Goal: Task Accomplishment & Management: Manage account settings

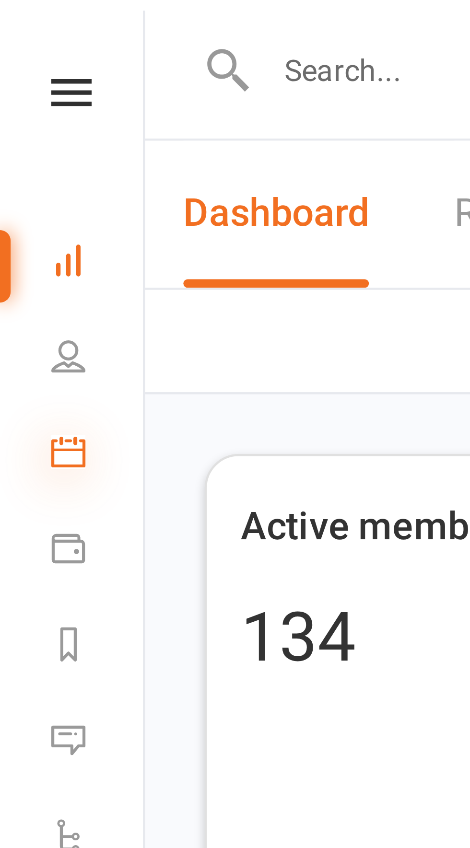
click at [14, 101] on icon at bounding box center [16, 102] width 8 height 8
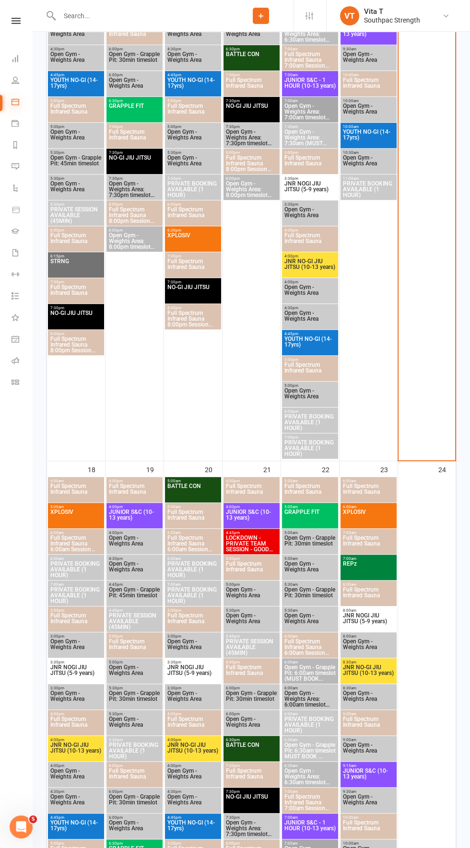
scroll to position [889, 0]
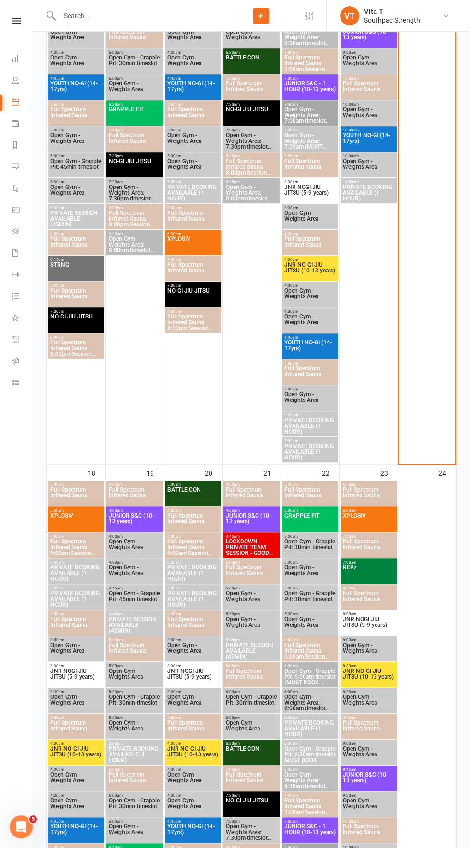
click at [55, 509] on span "5:00am - 6:00am" at bounding box center [76, 510] width 52 height 4
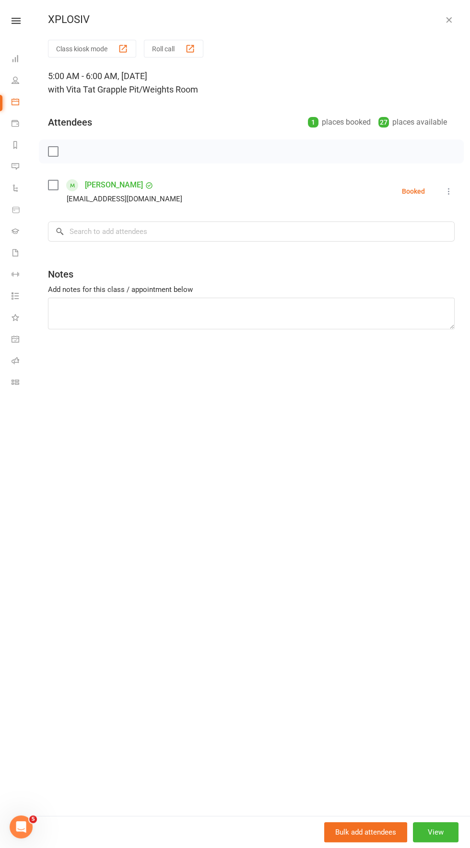
click at [461, 24] on div "XPLOSIV" at bounding box center [251, 19] width 437 height 12
click at [454, 21] on button "button" at bounding box center [449, 20] width 12 height 12
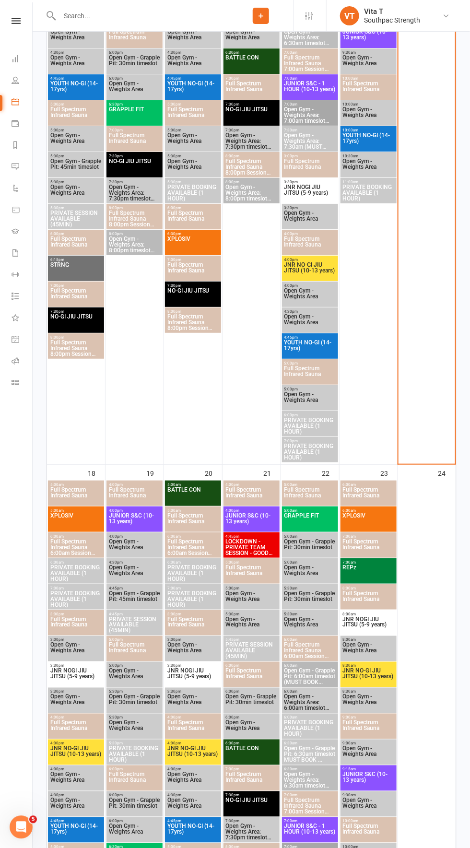
scroll to position [0, 0]
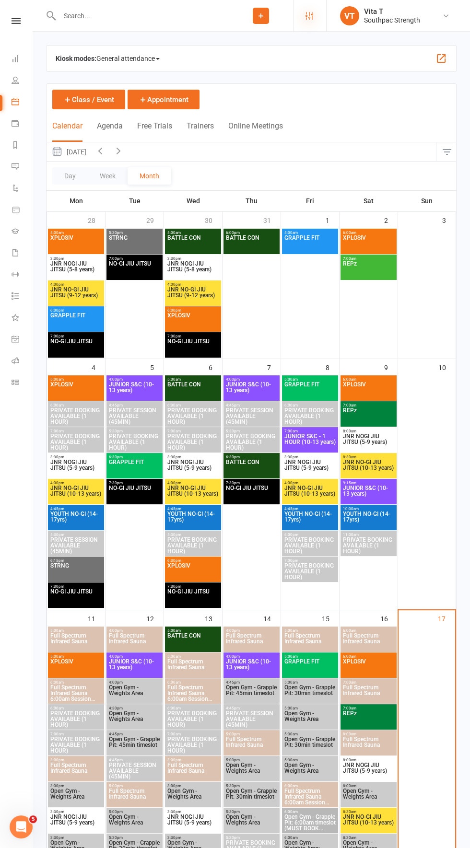
click at [309, 15] on icon at bounding box center [309, 16] width 8 height 8
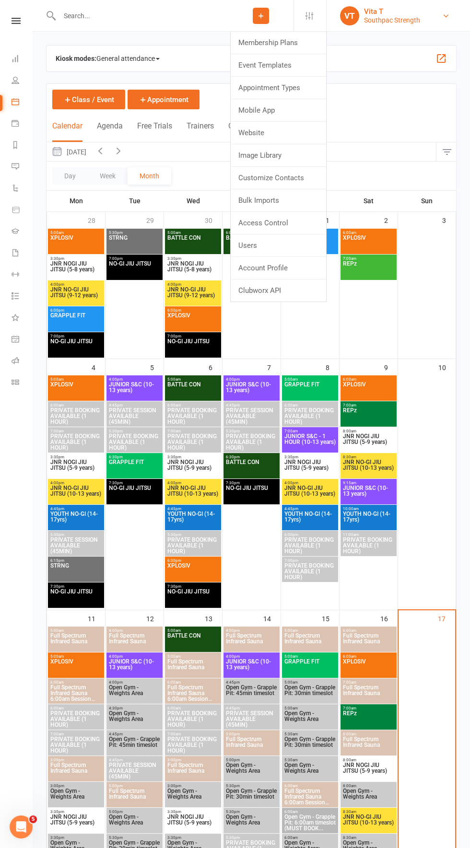
click at [424, 22] on link "VT Vita T Southpac Strength" at bounding box center [397, 15] width 115 height 19
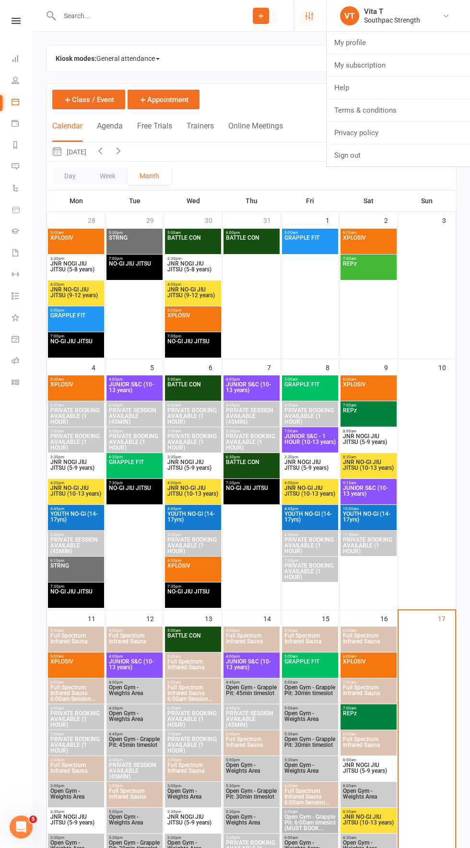
click at [309, 15] on icon at bounding box center [309, 16] width 8 height 8
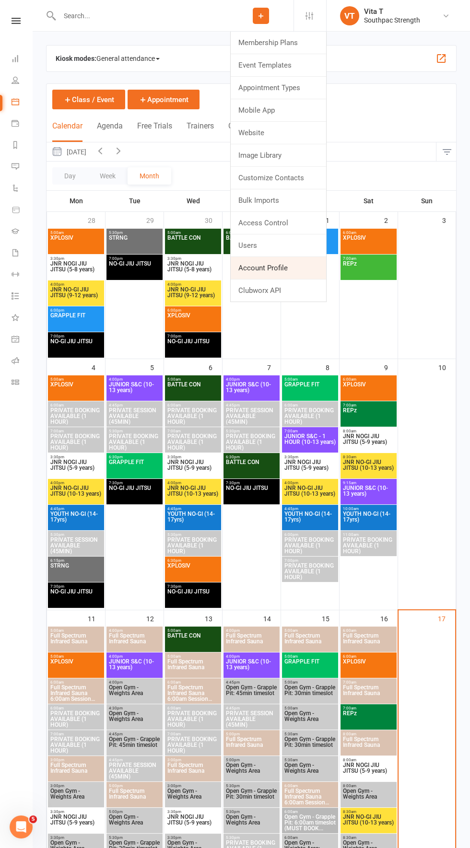
click at [275, 262] on link "Account Profile" at bounding box center [278, 268] width 95 height 22
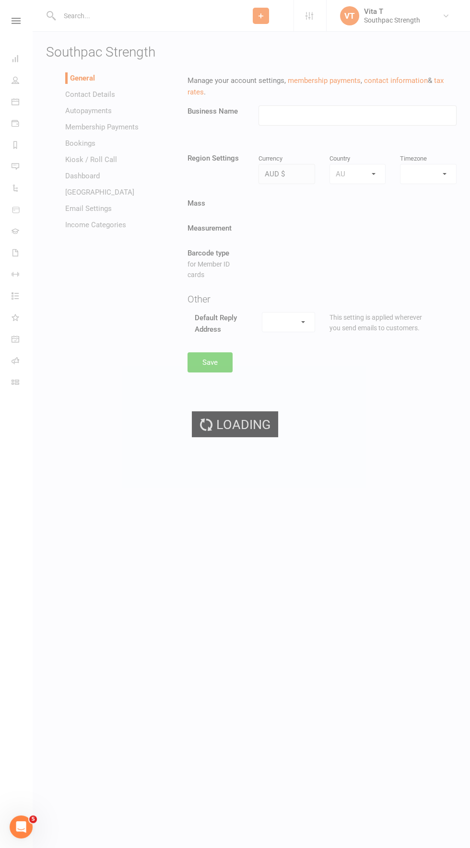
type input "Southpac Strength"
select select "[GEOGRAPHIC_DATA]/[GEOGRAPHIC_DATA]"
select select "[EMAIL_ADDRESS][DOMAIN_NAME]"
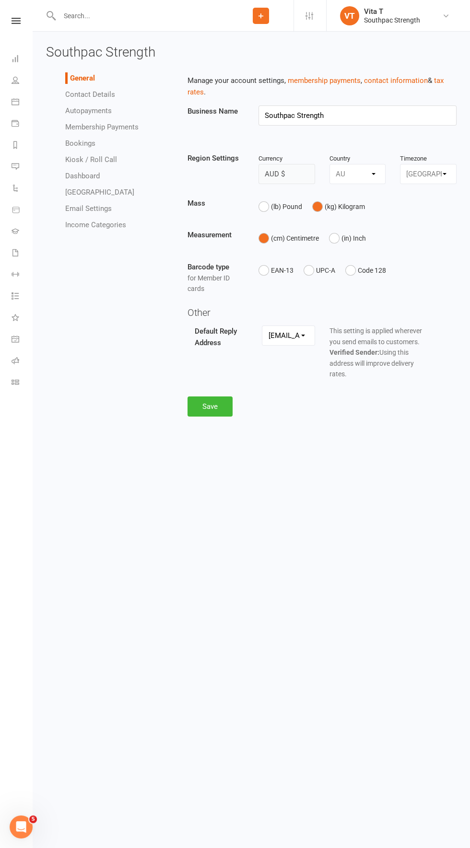
click at [98, 124] on link "Membership Payments" at bounding box center [101, 127] width 73 height 9
select select "1511"
select select "expire_class_packs_on_booking_creation"
select select "allow_make_up_classes_for_expired_memberships_up_to_30d"
select select "reactivate_if_cancelled_1y_ago_or_earlier"
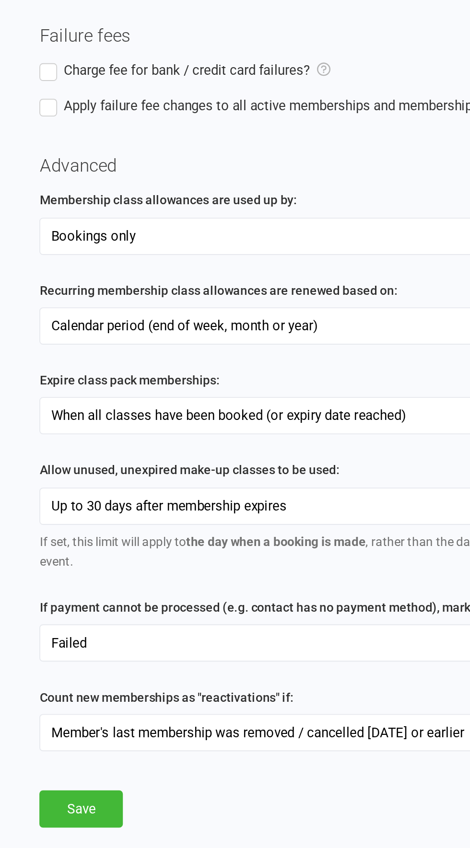
click at [376, 357] on select "Bookings only Bookings and General Attendances" at bounding box center [322, 356] width 268 height 19
select select "true"
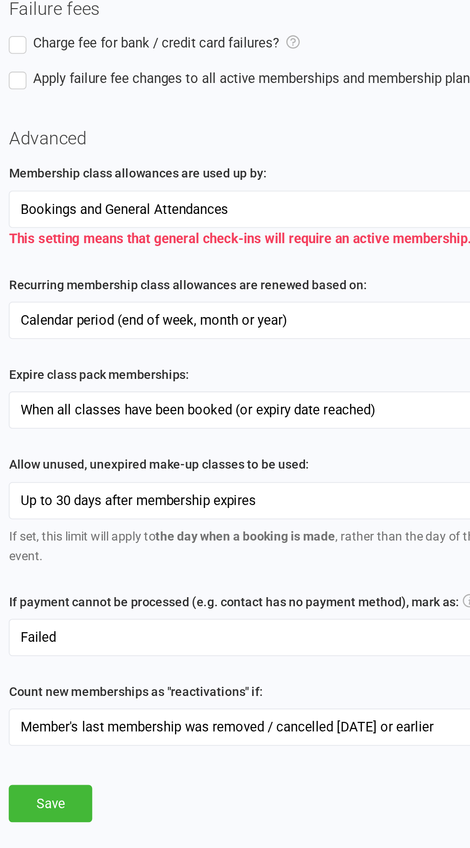
click at [408, 465] on select "When membership expiration date has been reached When all classes have been boo…" at bounding box center [322, 464] width 268 height 19
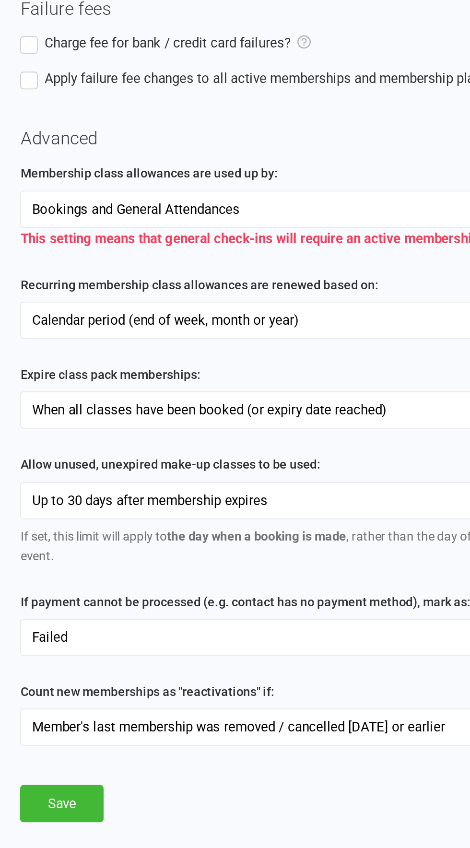
click at [328, 585] on select "Failed Skipped Paid (cash) Paid (POS) Paid (other)" at bounding box center [322, 587] width 268 height 19
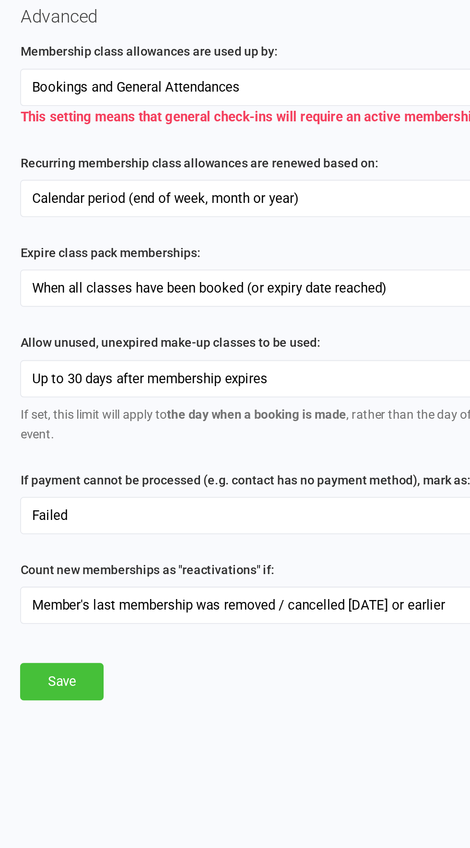
click at [215, 671] on button "Save" at bounding box center [209, 677] width 45 height 20
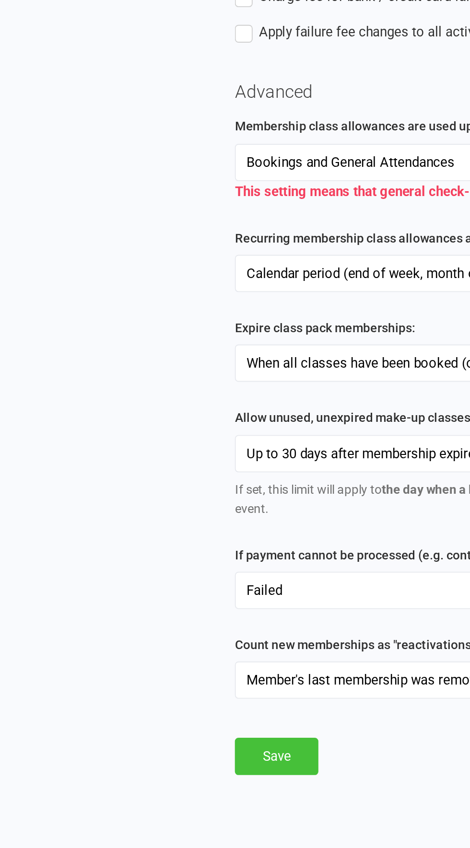
click at [215, 676] on button "Save" at bounding box center [209, 677] width 45 height 20
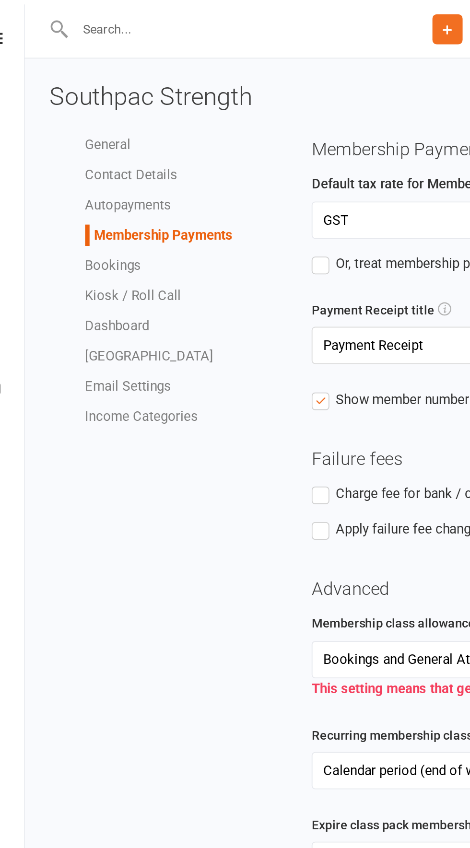
click at [88, 139] on link "Bookings" at bounding box center [80, 143] width 30 height 9
select select "send_booking_confirmation_email_to_none"
select select "send_booking_reminder_to_none"
select select "10"
select select "1"
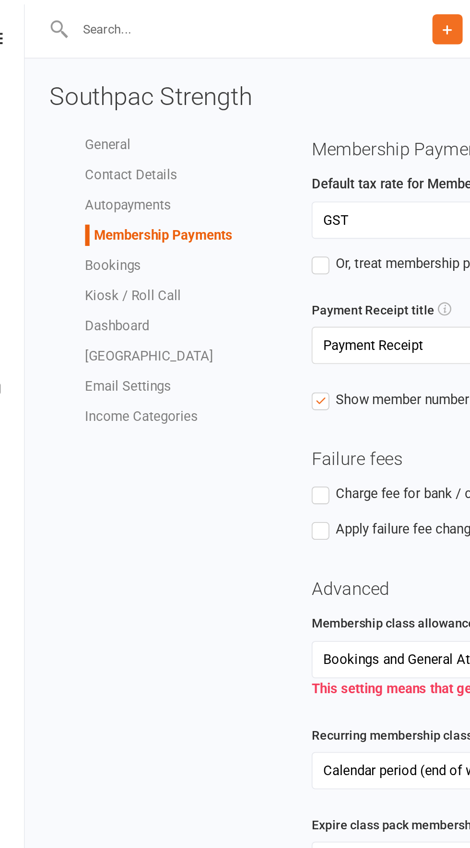
select select "false"
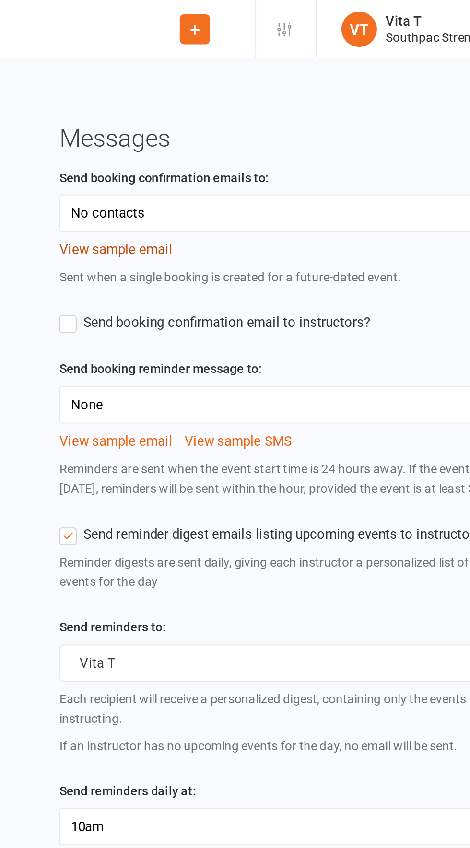
click at [221, 136] on button "View sample email" at bounding box center [217, 135] width 61 height 12
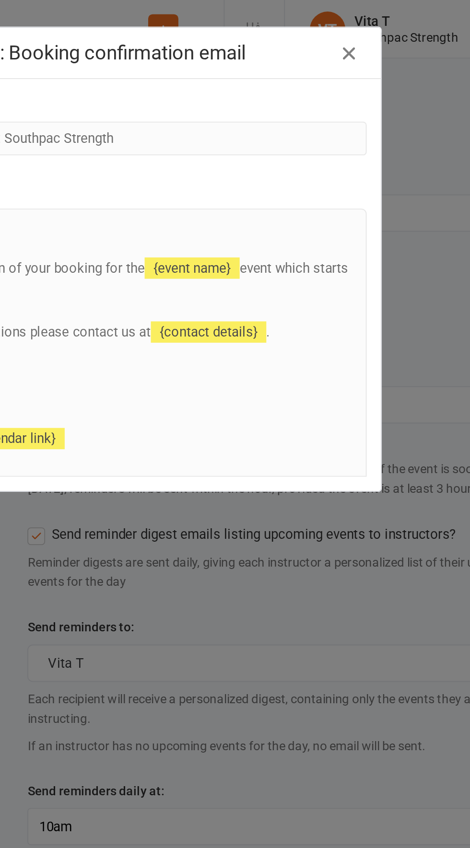
click at [367, 29] on icon "button" at bounding box center [361, 29] width 12 height 12
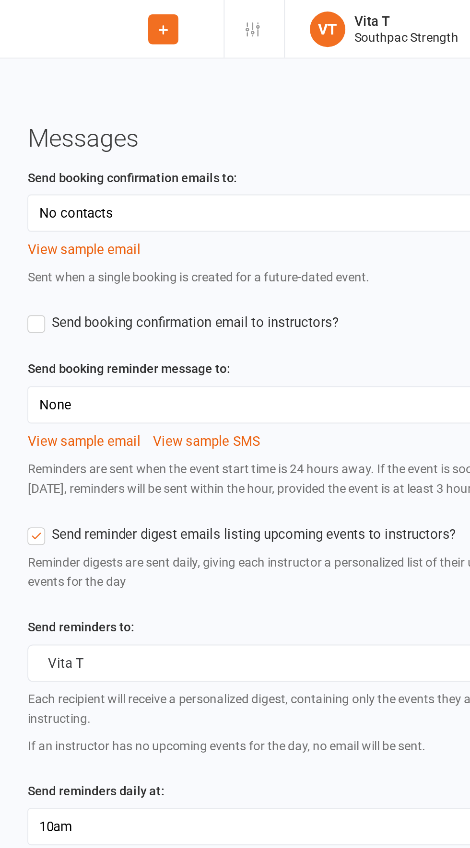
click at [188, 175] on label "Send booking confirmation email to instructors?" at bounding box center [271, 174] width 168 height 12
click at [188, 168] on input "Send booking confirmation email to instructors?" at bounding box center [271, 168] width 168 height 0
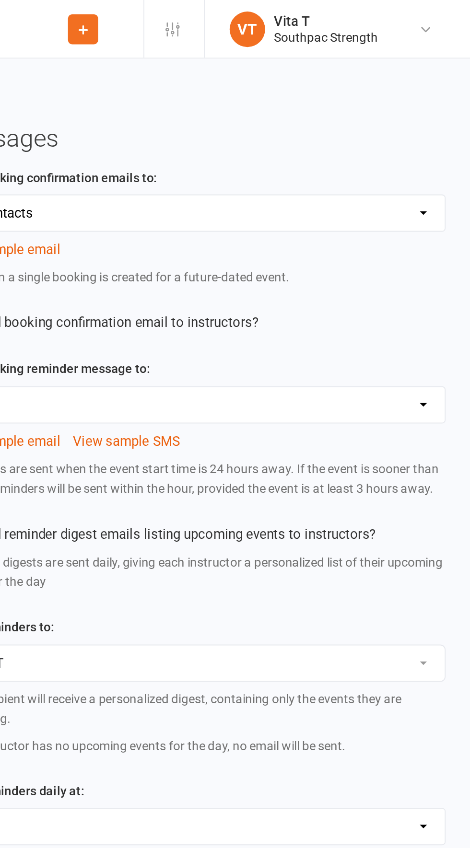
click at [425, 222] on select "All contacts Members only Prospects only None" at bounding box center [322, 218] width 268 height 19
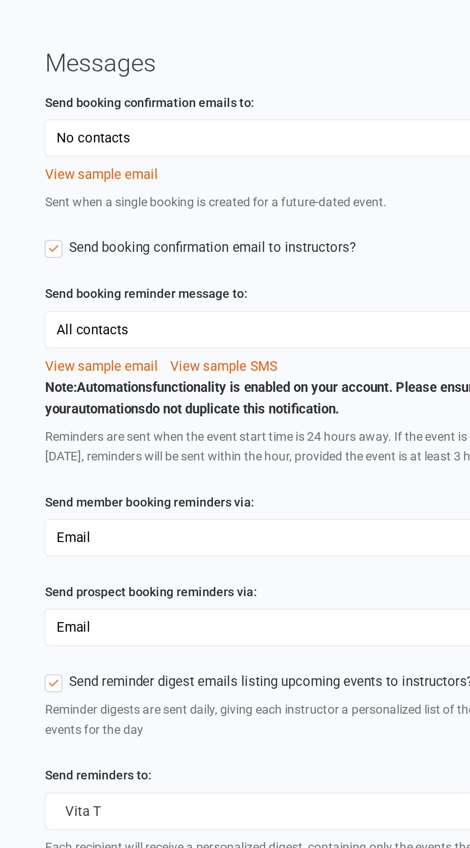
click at [375, 340] on select "Email SMS Email & SMS" at bounding box center [322, 330] width 268 height 19
click at [223, 234] on button "View sample email" at bounding box center [217, 239] width 61 height 12
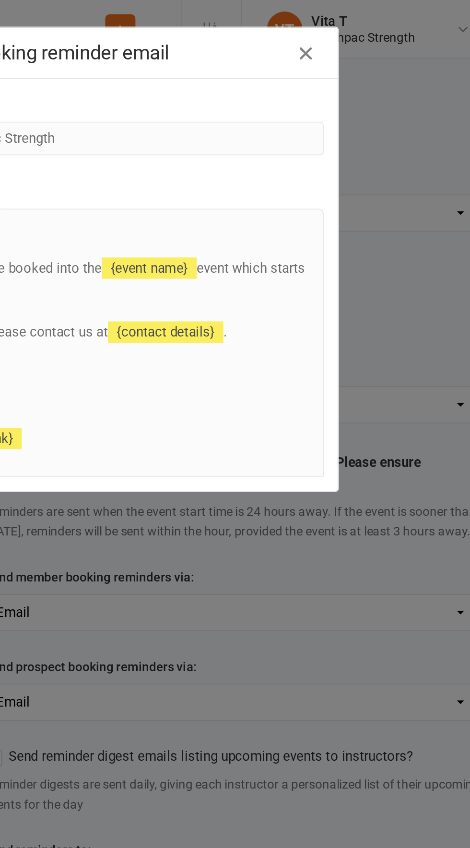
click at [363, 29] on icon "button" at bounding box center [361, 29] width 12 height 12
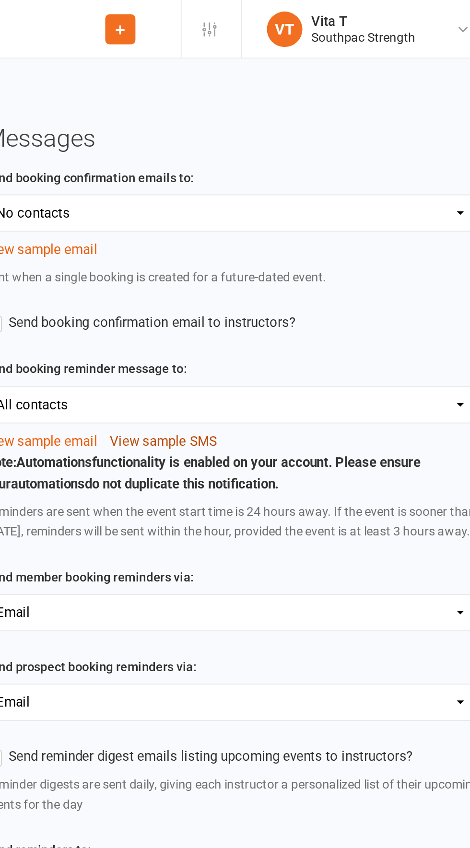
click at [291, 238] on button "View sample SMS" at bounding box center [284, 239] width 58 height 12
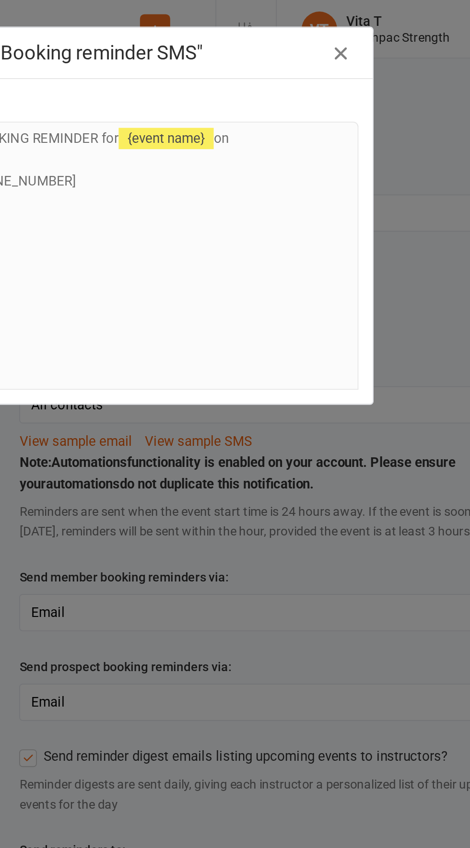
click at [367, 29] on icon "button" at bounding box center [361, 29] width 12 height 12
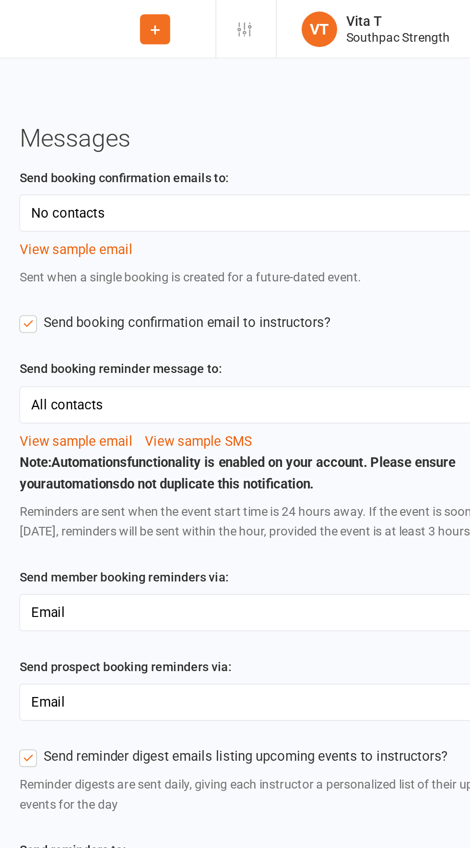
click at [381, 217] on select "All contacts Members only Prospects only None" at bounding box center [322, 218] width 268 height 19
select select "send_booking_reminder_to_prospects"
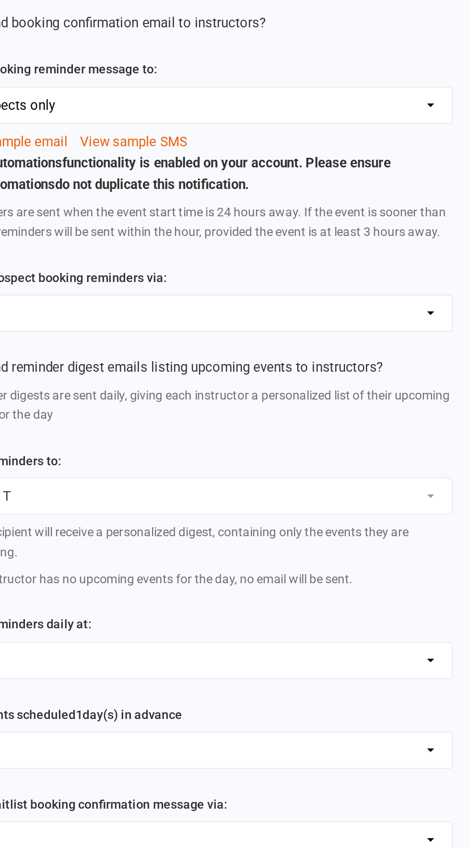
click at [412, 436] on button "Vita T" at bounding box center [321, 430] width 269 height 20
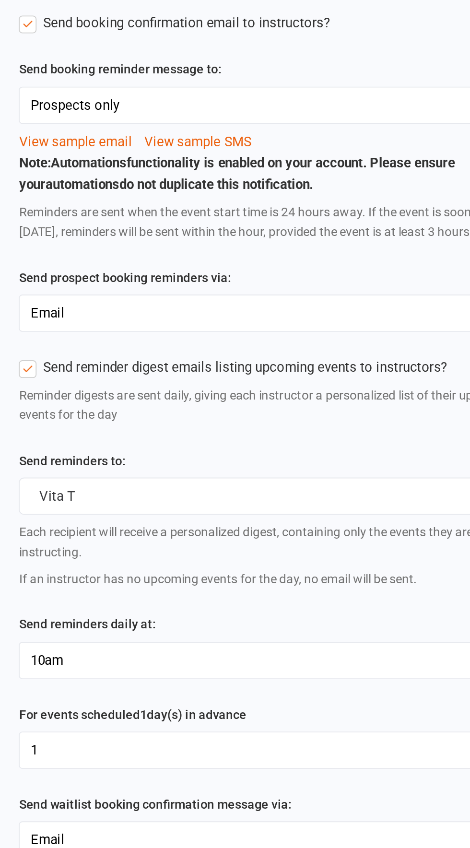
click at [368, 479] on div "If an instructor has no upcoming events for the day, no email will be sent." at bounding box center [321, 474] width 269 height 11
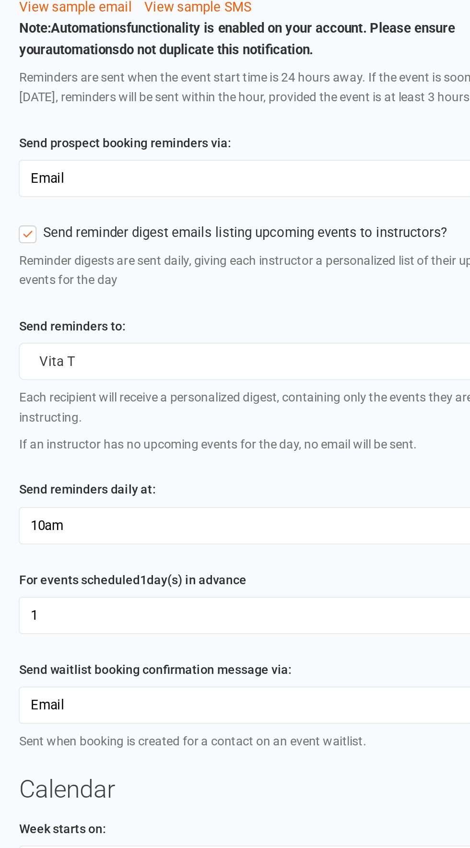
click at [395, 437] on button "Vita T" at bounding box center [321, 430] width 269 height 20
click at [376, 491] on div "Messages Send booking confirmation emails to: Members only Prospects only All c…" at bounding box center [321, 690] width 283 height 1245
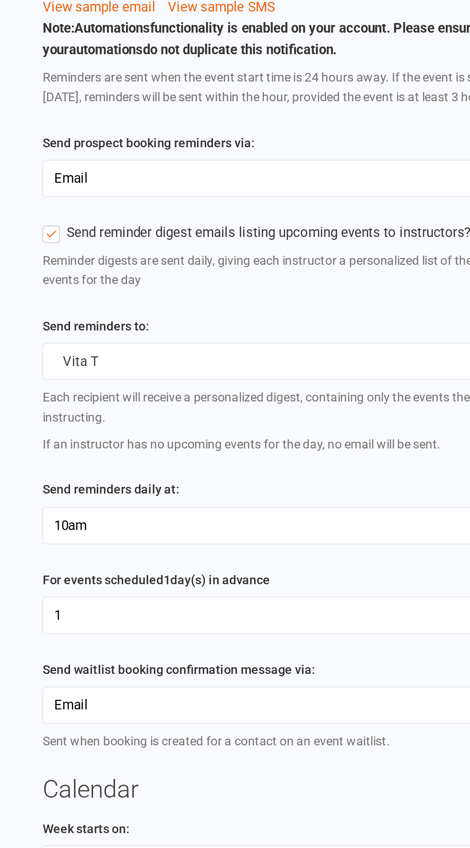
click at [355, 440] on button "Vita T" at bounding box center [321, 430] width 269 height 20
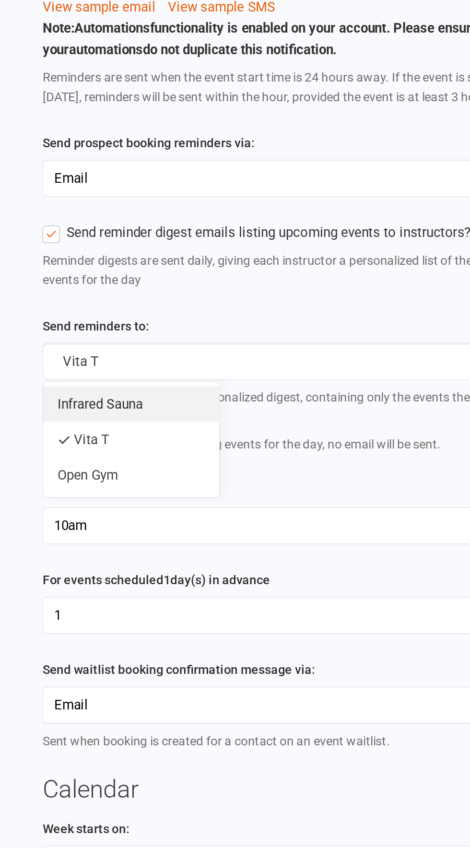
click at [250, 461] on link "Infrared Sauna" at bounding box center [235, 452] width 95 height 19
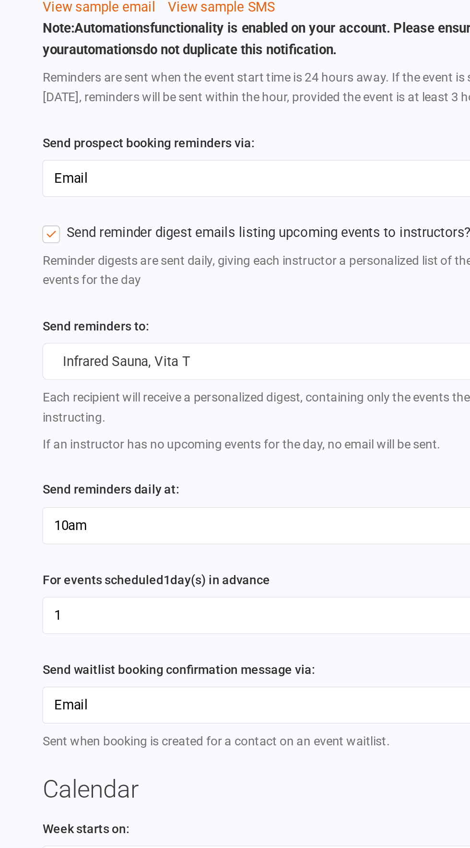
click at [346, 437] on button "Infrared Sauna, Vita T" at bounding box center [321, 430] width 269 height 20
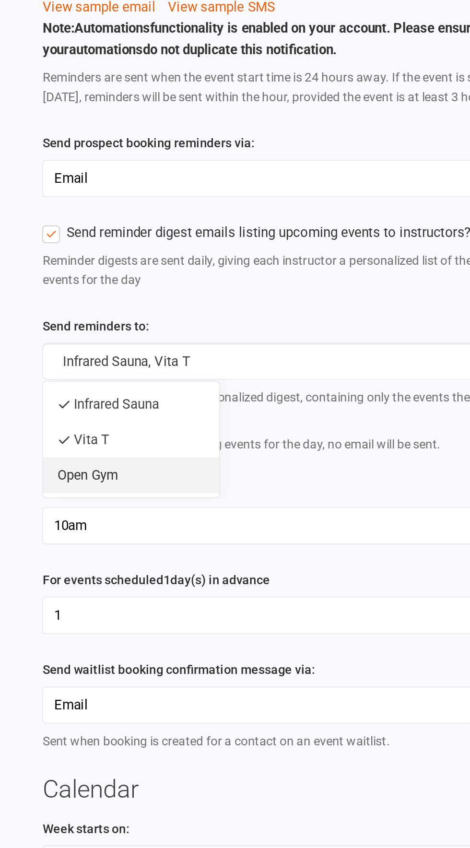
click at [228, 501] on link "Open Gym" at bounding box center [235, 490] width 95 height 19
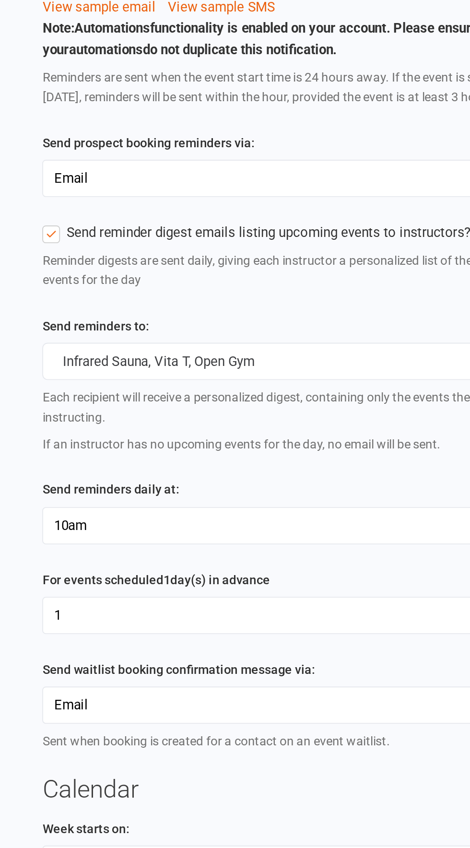
click at [315, 525] on select "12am 1am 2am 3am 4am 5am 6am 7am 8am 9am 10am 11am 12pm 1pm 2pm 3pm 4pm 5pm 6pm…" at bounding box center [322, 518] width 268 height 19
click at [356, 524] on select "12am 1am 2am 3am 4am 5am 6am 7am 8am 9am 10am 11am 12pm 1pm 2pm 3pm 4pm 5pm 6pm…" at bounding box center [322, 518] width 268 height 19
click at [338, 573] on select "1 2 3 4 5 6 7 8 9 10 11 12 13 14 15 16 17 18 19 20 21 22 23 24 25 26 27 28 29 30" at bounding box center [322, 566] width 268 height 19
click at [360, 523] on select "12am 1am 2am 3am 4am 5am 6am 7am 8am 9am 10am 11am 12pm 1pm 2pm 3pm 4pm 5pm 6pm…" at bounding box center [322, 518] width 268 height 19
select select "9"
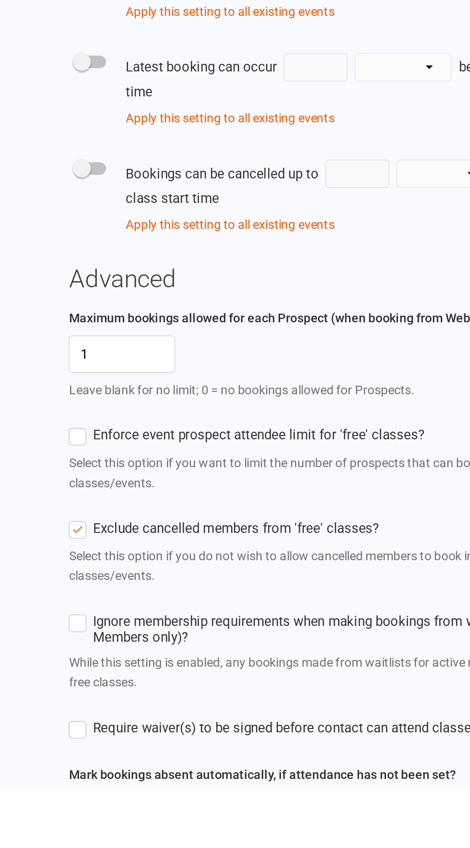
scroll to position [429, 0]
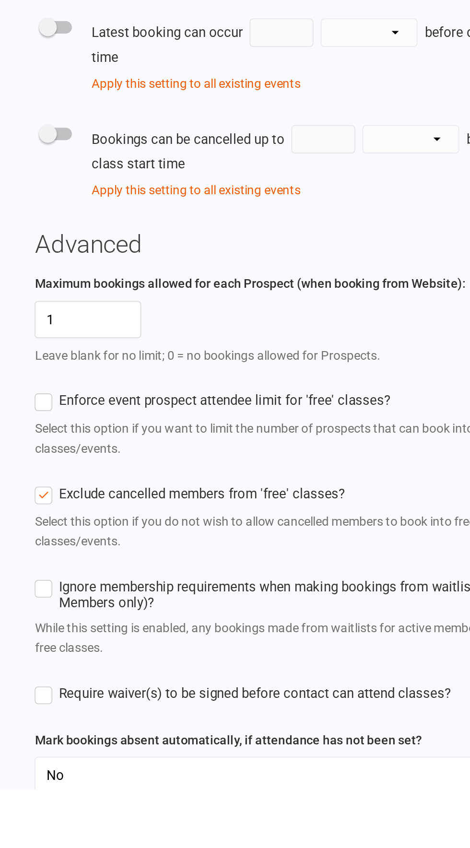
click at [311, 800] on span "Require waiver(s) to be signed before contact can attend classes?" at bounding box center [305, 795] width 211 height 10
click at [311, 790] on input "Require waiver(s) to be signed before contact can attend classes?" at bounding box center [299, 790] width 224 height 0
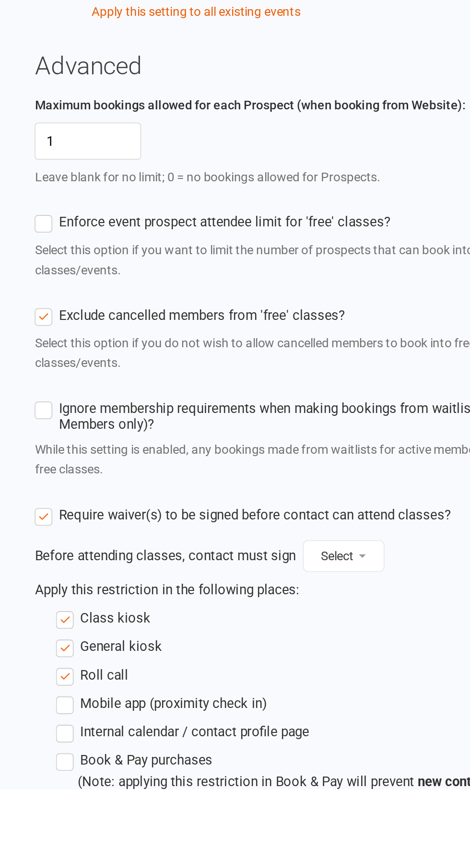
scroll to position [526, 0]
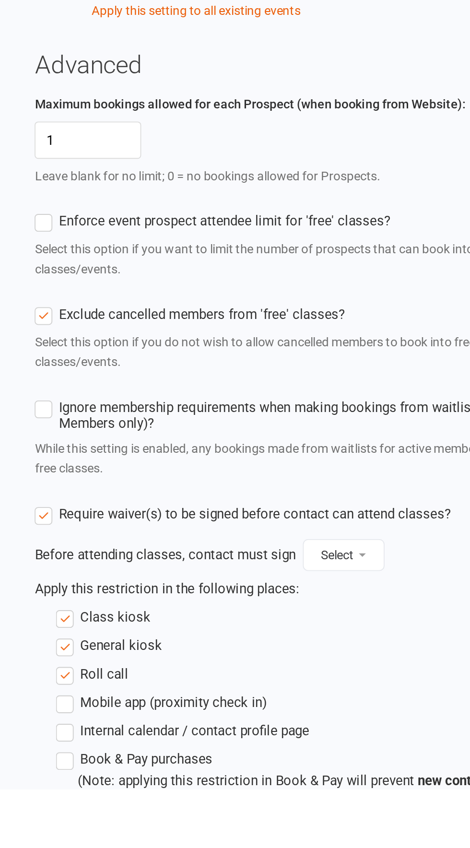
click at [368, 726] on button "Select" at bounding box center [354, 720] width 44 height 17
click at [308, 791] on div "Roll call" at bounding box center [327, 786] width 257 height 12
click at [189, 705] on label "Require waiver(s) to be signed before contact can attend classes?" at bounding box center [299, 699] width 224 height 12
click at [189, 693] on input "Require waiver(s) to be signed before contact can attend classes?" at bounding box center [299, 693] width 224 height 0
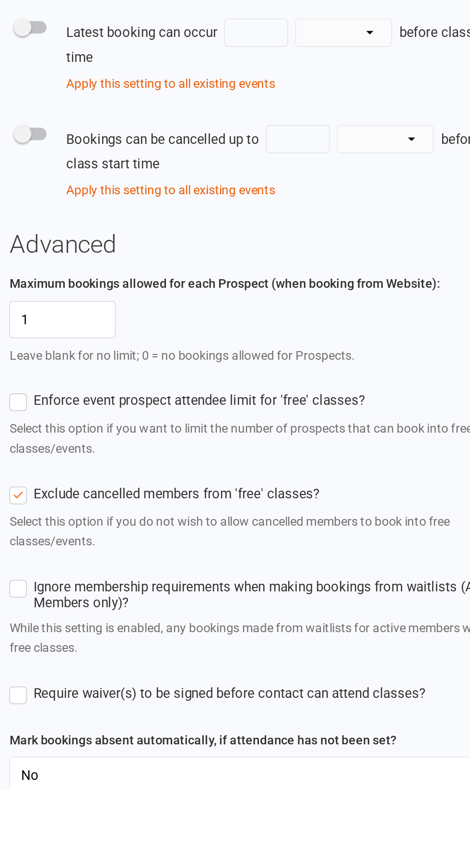
click at [307, 844] on select "Yes No" at bounding box center [322, 839] width 268 height 19
select select "true"
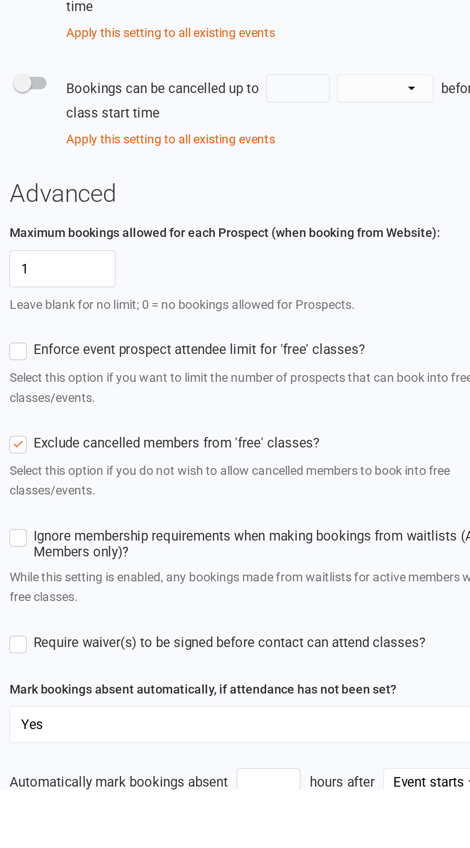
scroll to position [458, 0]
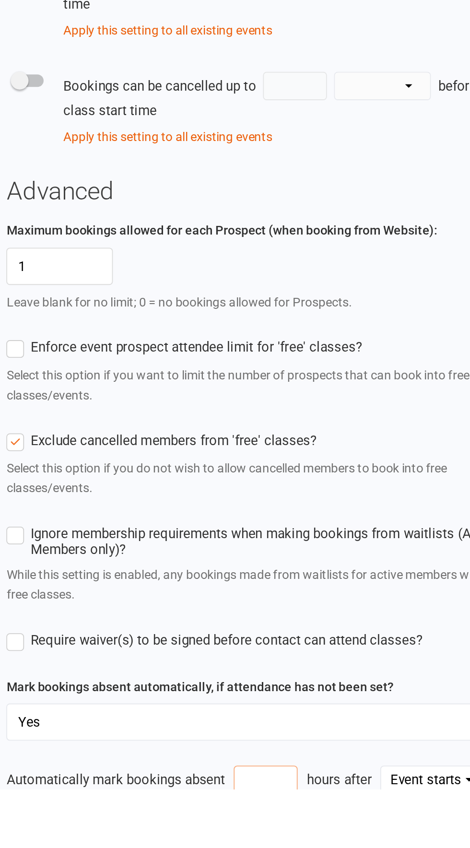
click at [329, 848] on input "number" at bounding box center [327, 842] width 35 height 15
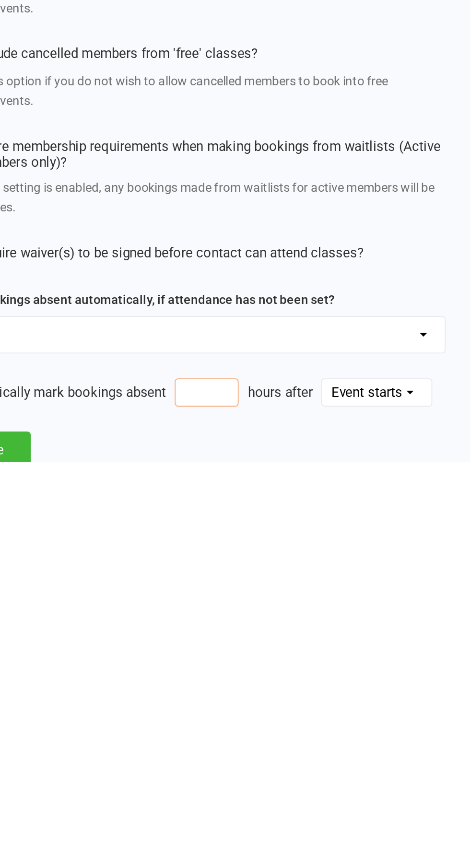
scroll to position [526, 0]
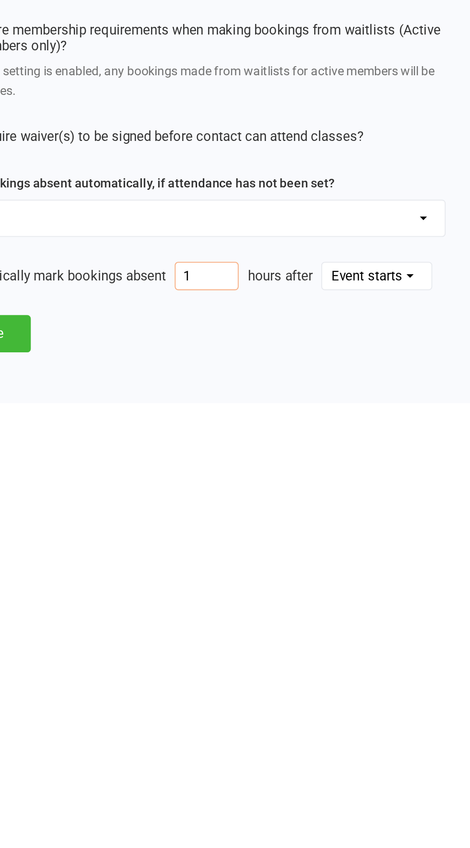
type input "1"
click at [380, 815] on div "Messages Send booking confirmation emails to: Members only Prospects only All c…" at bounding box center [321, 184] width 283 height 1274
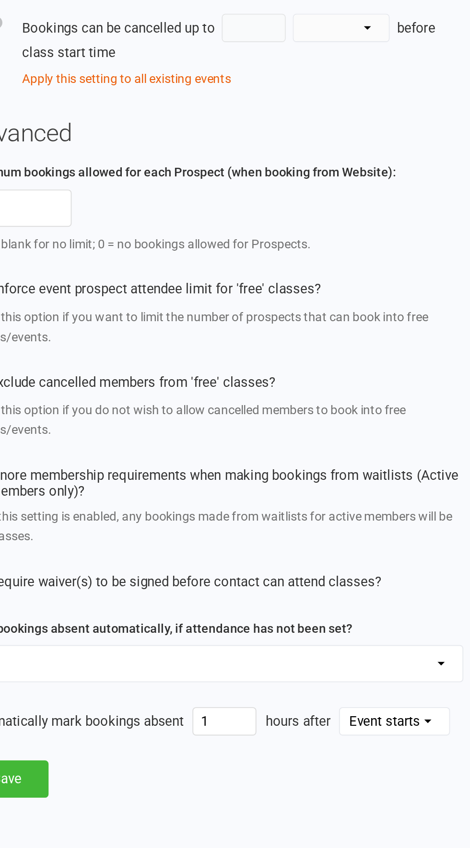
click at [434, 785] on select "Event starts Event ends" at bounding box center [419, 779] width 59 height 14
select select "mark_bookings_absent_based_on_event_end"
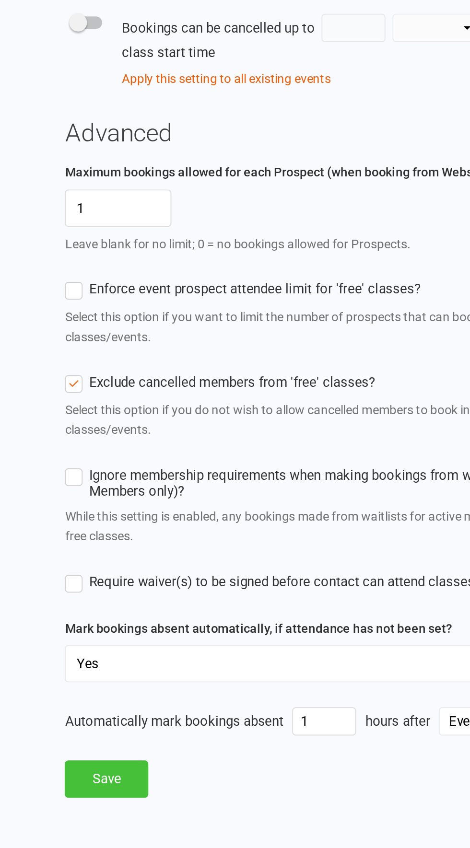
click at [217, 813] on button "Save" at bounding box center [209, 811] width 45 height 20
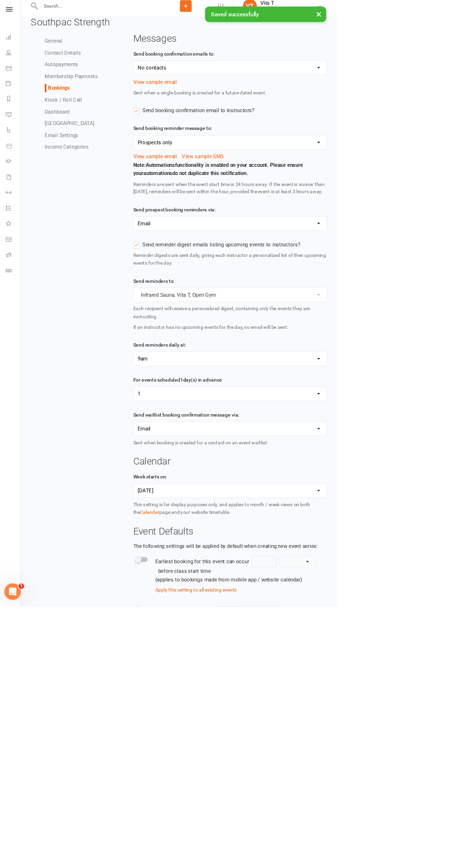
scroll to position [0, 0]
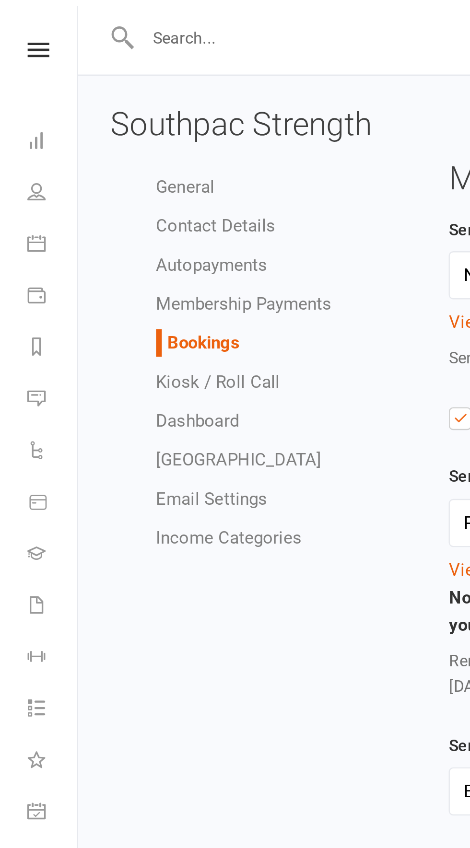
click at [98, 160] on link "Kiosk / Roll Call" at bounding box center [91, 159] width 52 height 9
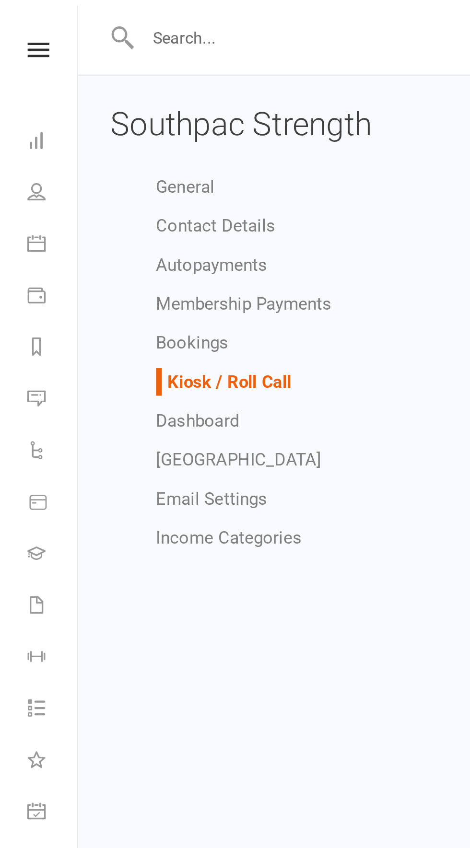
select select "kiosk_attendee_list_format_no_email"
select select "all_attendees_sort_order_checked_in_desc"
select select "checked_in_attendee_sort_order_checked_in_desc"
select select "pending_attendee_sort_order_first_name_asc"
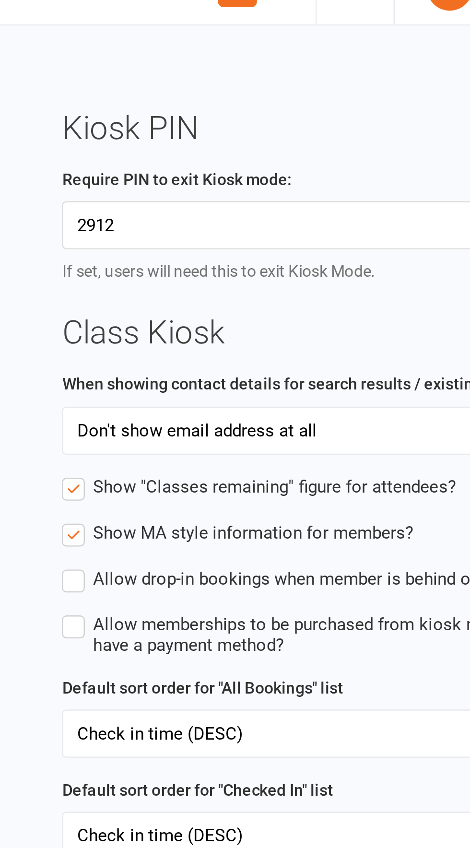
click at [188, 282] on label "Allow memberships to be purchased from kiosk mode by members who do not have a …" at bounding box center [321, 285] width 269 height 19
click at [188, 276] on input "Allow memberships to be purchased from kiosk mode by members who do not have a …" at bounding box center [321, 276] width 269 height 0
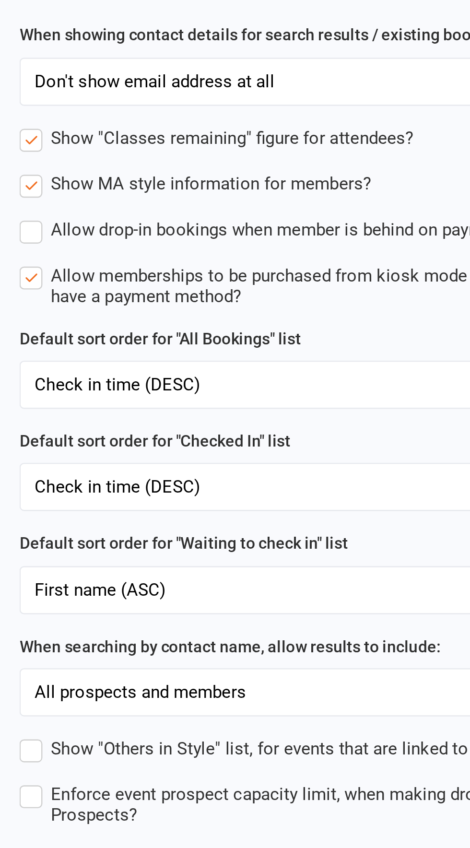
click at [346, 327] on select "Last name (ASC) Last name (DESC) First name (ASC) First name (DESC) MA rank pos…" at bounding box center [322, 327] width 268 height 19
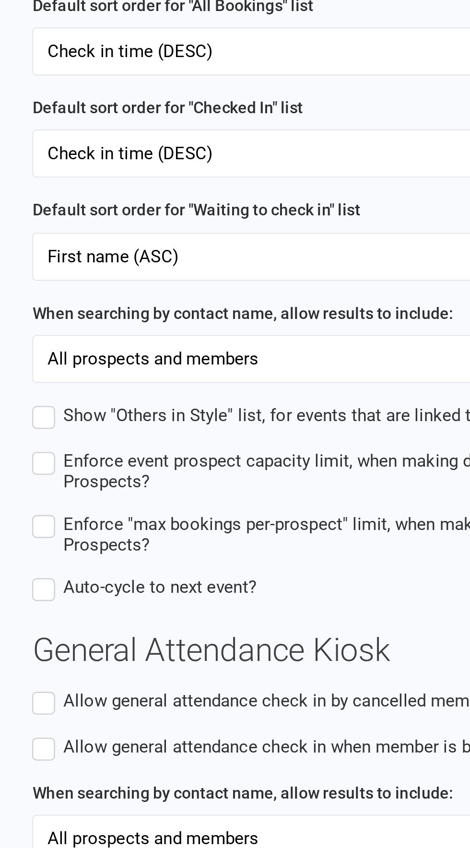
click at [190, 548] on label "Auto-cycle to next event?" at bounding box center [233, 552] width 93 height 12
click at [190, 546] on input "Auto-cycle to next event?" at bounding box center [233, 546] width 93 height 0
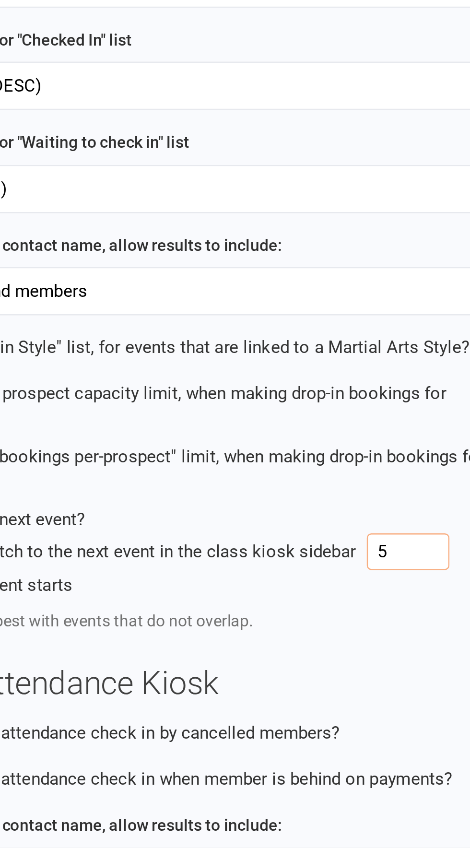
click at [418, 562] on input "5" at bounding box center [416, 564] width 35 height 15
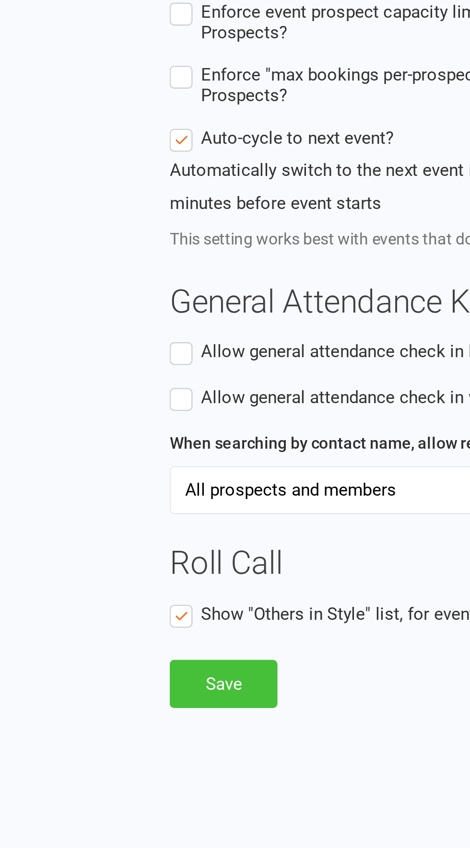
type input "15"
click at [215, 773] on button "Save" at bounding box center [209, 780] width 45 height 20
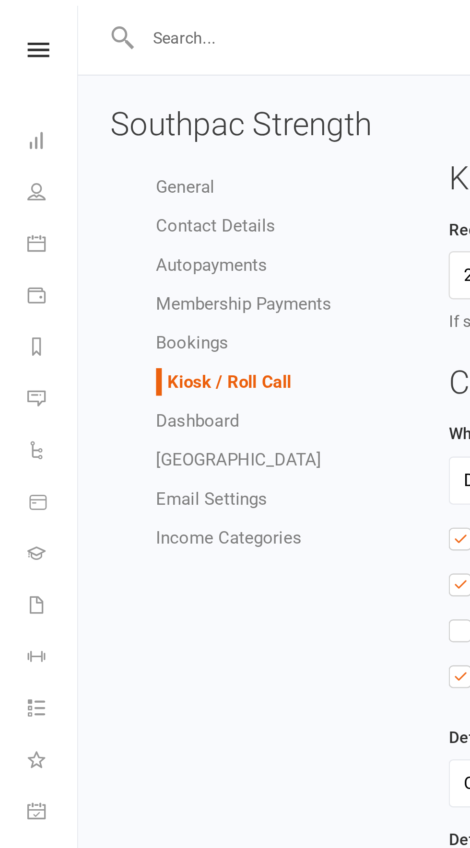
click at [88, 175] on link "Dashboard" at bounding box center [82, 176] width 35 height 9
select select "show_net_revenue_for_owners_only"
select select "show_monthly_revenue_for_owners_only"
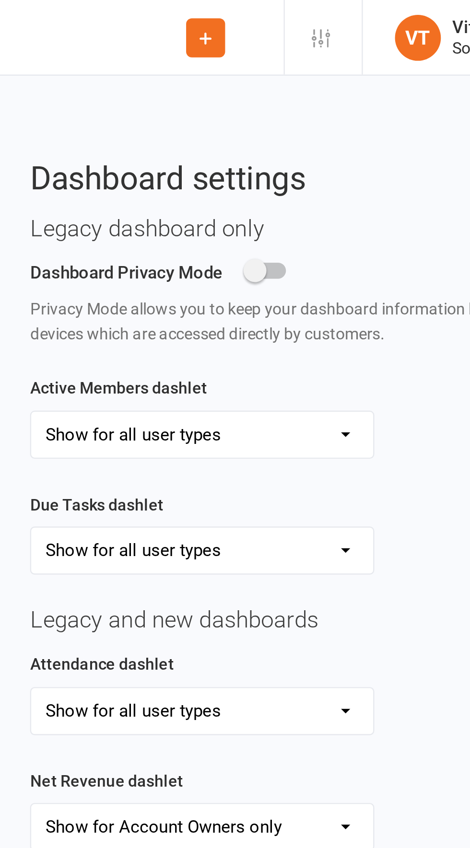
click at [283, 113] on span at bounding box center [282, 113] width 10 height 10
click at [278, 112] on input "checkbox" at bounding box center [278, 112] width 0 height 0
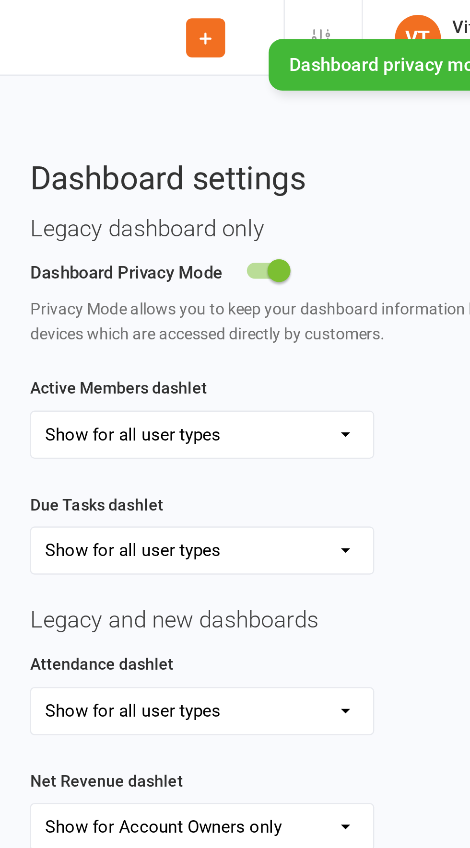
click at [285, 114] on div at bounding box center [286, 113] width 16 height 7
click at [278, 112] on input "checkbox" at bounding box center [278, 112] width 0 height 0
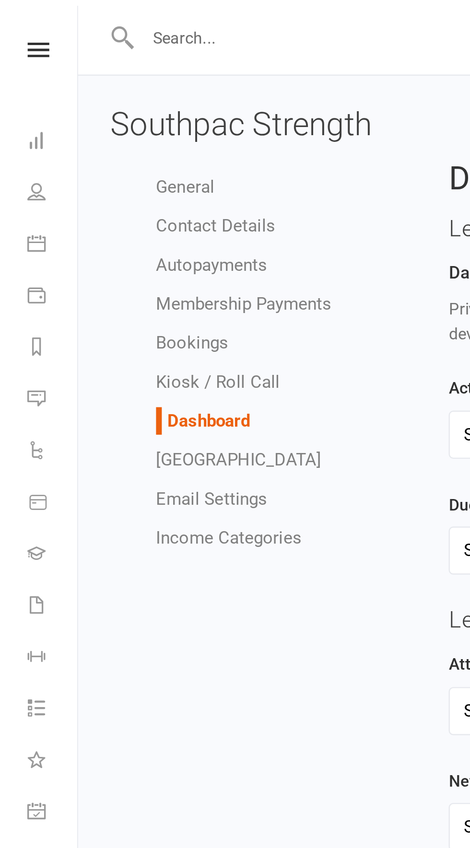
click at [105, 190] on link "[GEOGRAPHIC_DATA]" at bounding box center [99, 192] width 69 height 9
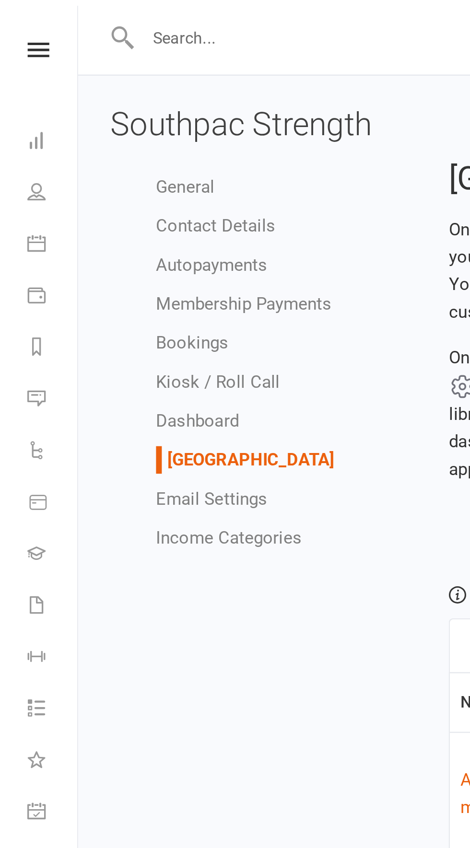
click at [109, 226] on link "Income Categories" at bounding box center [95, 225] width 61 height 9
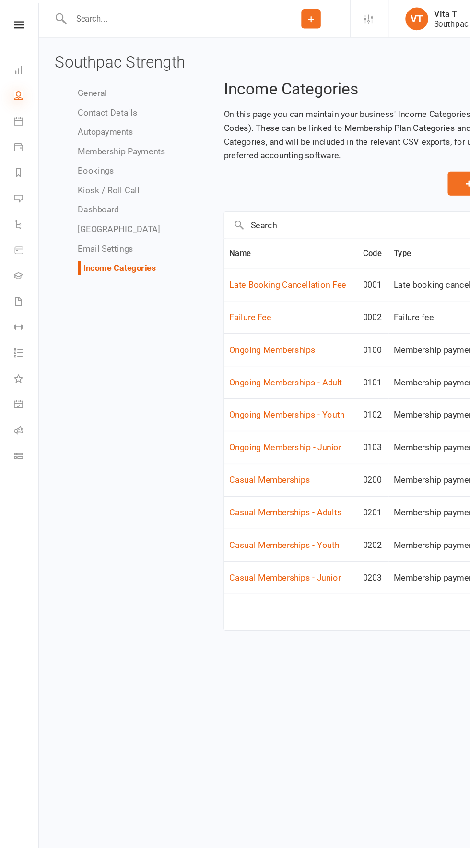
click at [15, 80] on icon at bounding box center [16, 80] width 8 height 8
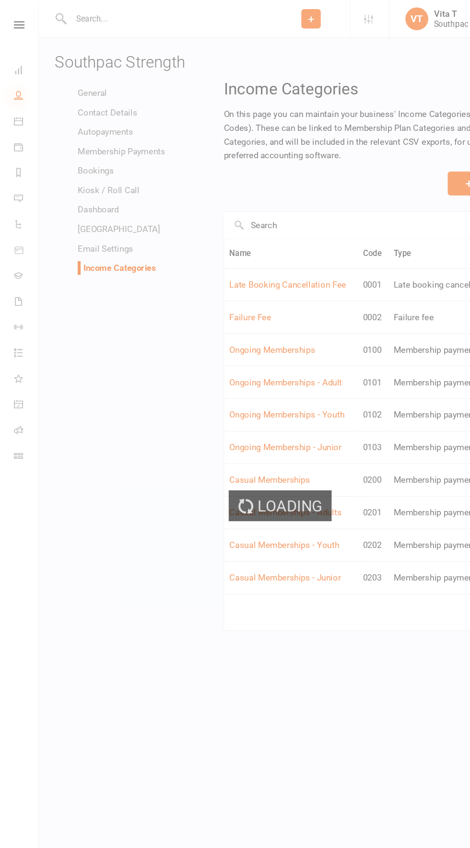
select select "100"
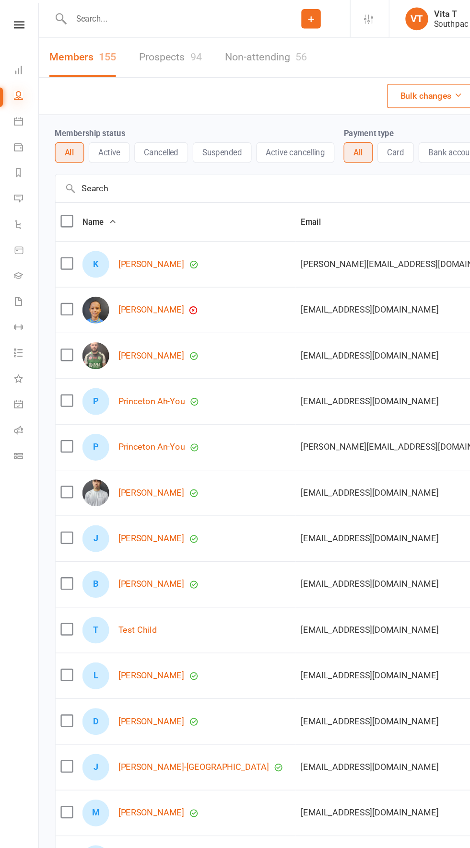
click at [14, 80] on icon at bounding box center [16, 80] width 8 height 8
click at [16, 58] on icon at bounding box center [16, 59] width 8 height 8
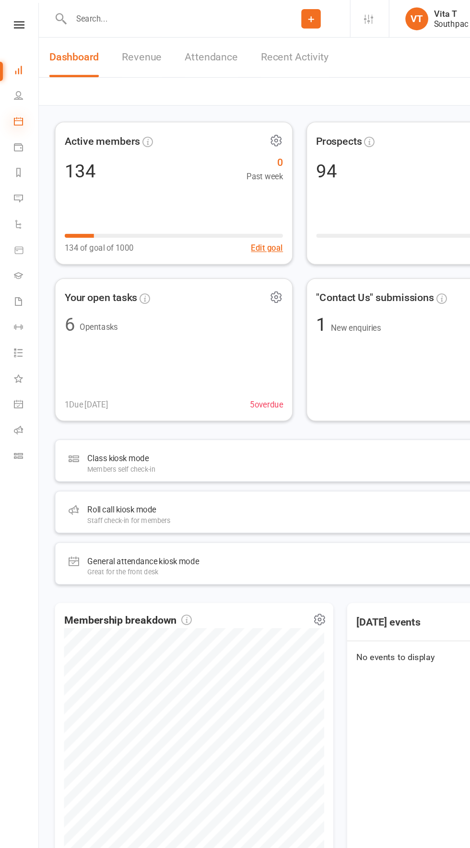
click at [15, 101] on icon at bounding box center [16, 102] width 8 height 8
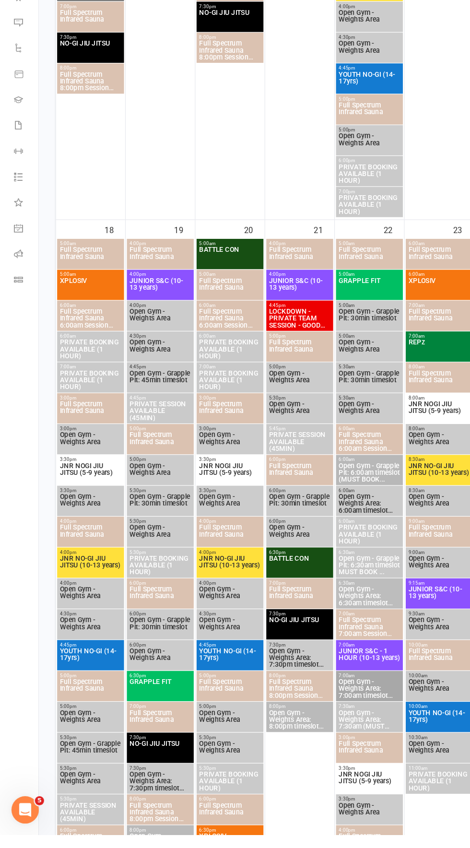
scroll to position [1024, 0]
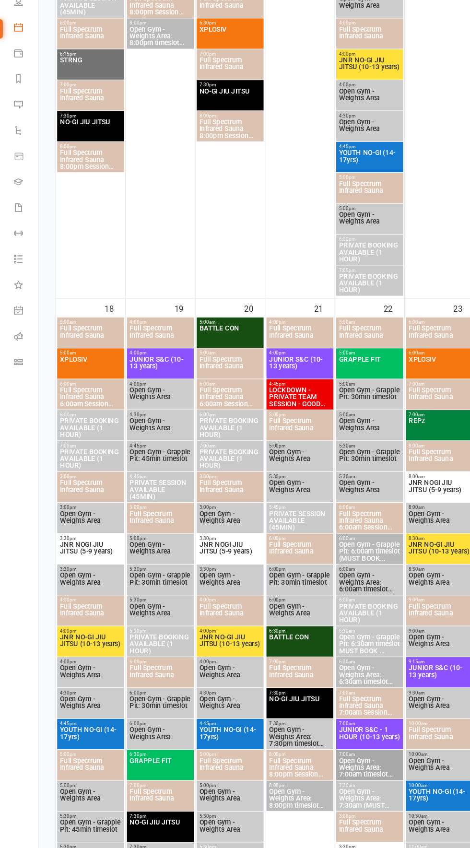
click at [69, 378] on span "XPLOSIV" at bounding box center [76, 385] width 52 height 17
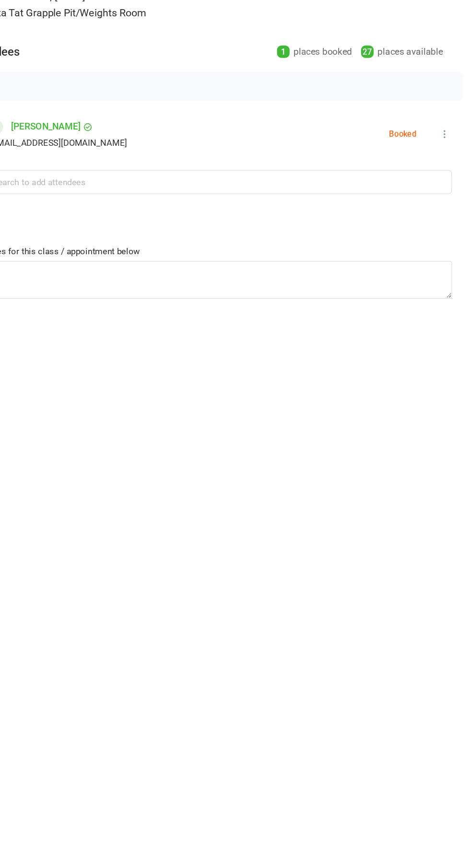
click at [446, 189] on icon at bounding box center [449, 192] width 10 height 10
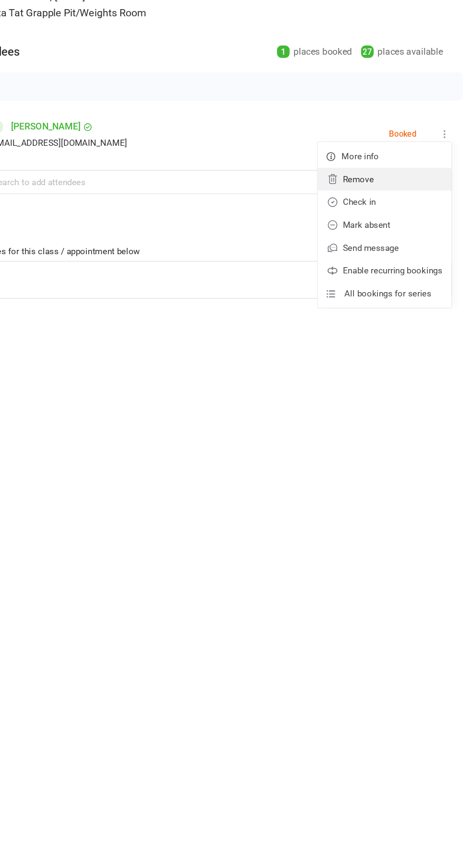
click at [415, 234] on link "Remove" at bounding box center [398, 229] width 112 height 19
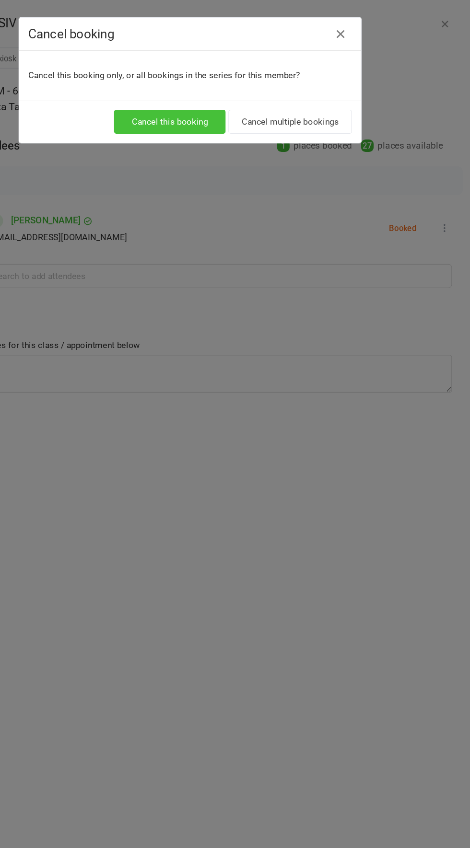
click at [210, 101] on button "Cancel this booking" at bounding box center [217, 102] width 93 height 20
